Goal: Navigation & Orientation: Find specific page/section

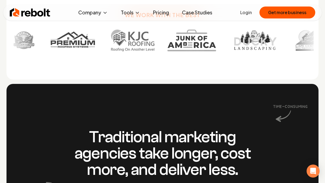
scroll to position [372, 0]
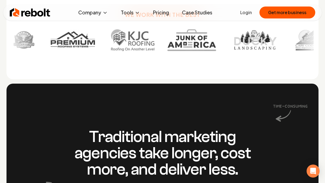
click at [196, 14] on link "Case Studies" at bounding box center [197, 12] width 39 height 11
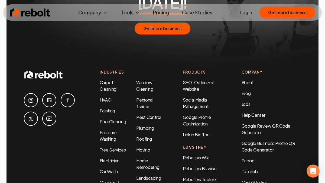
scroll to position [1176, 0]
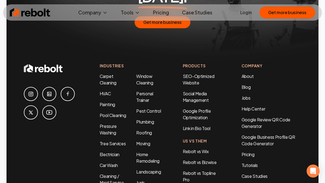
click at [30, 90] on icon at bounding box center [31, 93] width 7 height 7
click at [251, 151] on link "Pricing" at bounding box center [272, 154] width 60 height 7
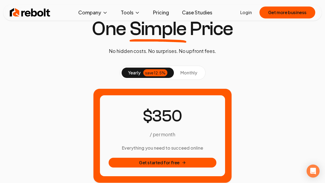
scroll to position [22, 0]
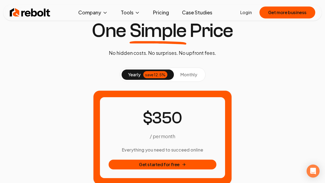
click at [193, 74] on span "monthly" at bounding box center [188, 75] width 17 height 6
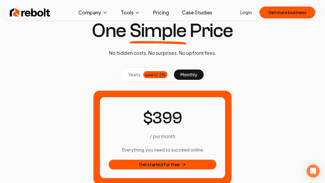
click at [158, 74] on div "save 12.5%" at bounding box center [155, 74] width 24 height 7
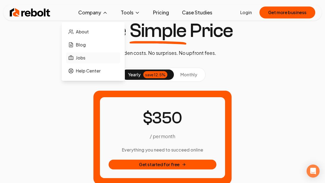
click at [82, 55] on span "Jobs" at bounding box center [80, 57] width 9 height 7
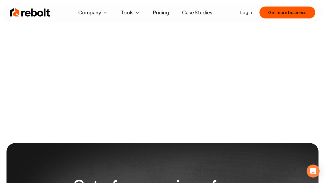
scroll to position [53, 0]
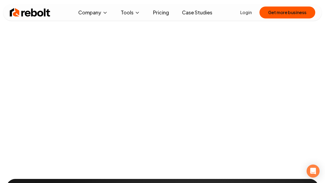
scroll to position [14, 0]
